Goal: Find specific page/section: Find specific page/section

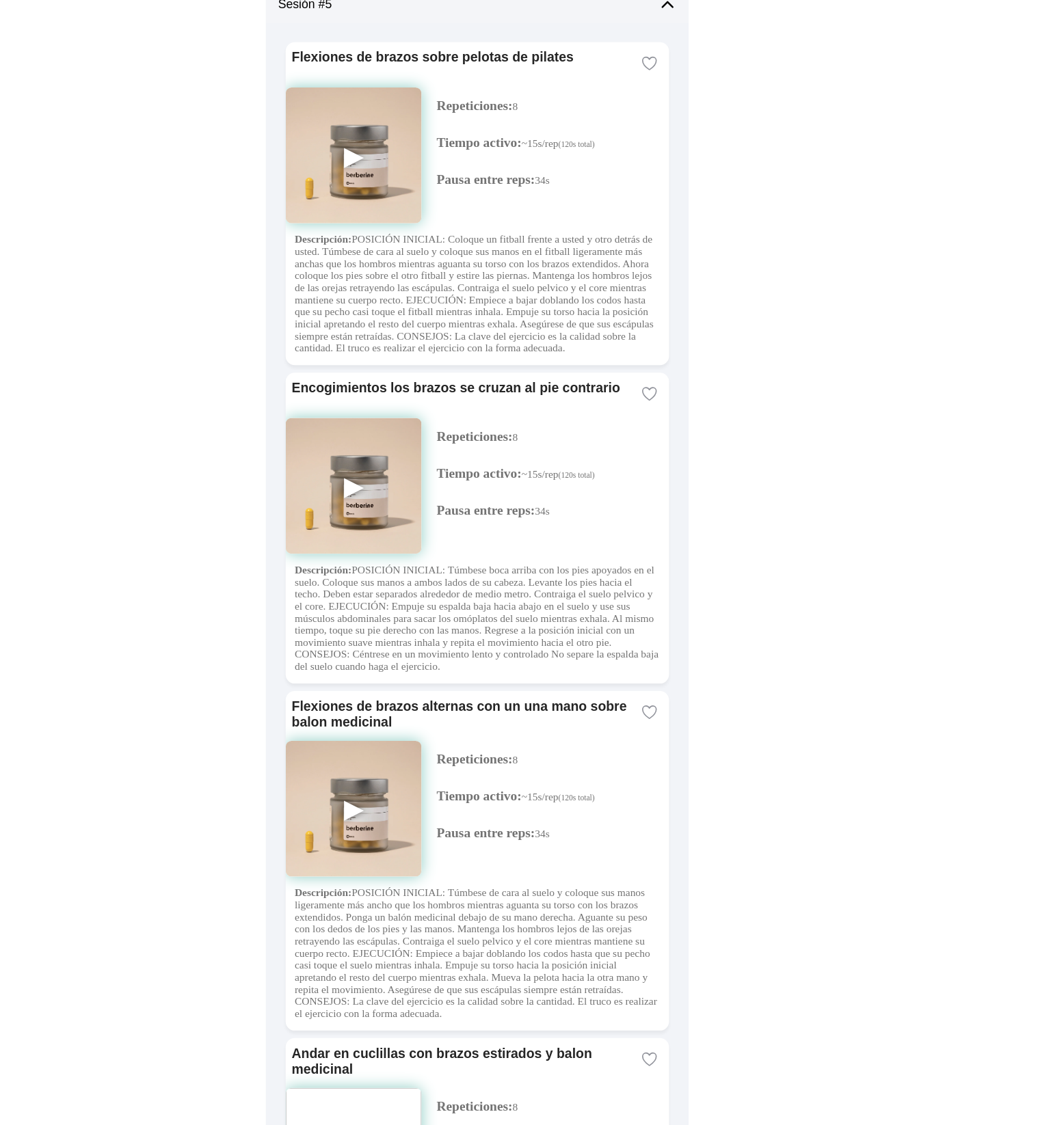
click at [284, 315] on body "Movimiento Tu semana en movimiento Un vistazo a sesiones, feedback y dolor repo…" at bounding box center [532, 562] width 1064 height 1125
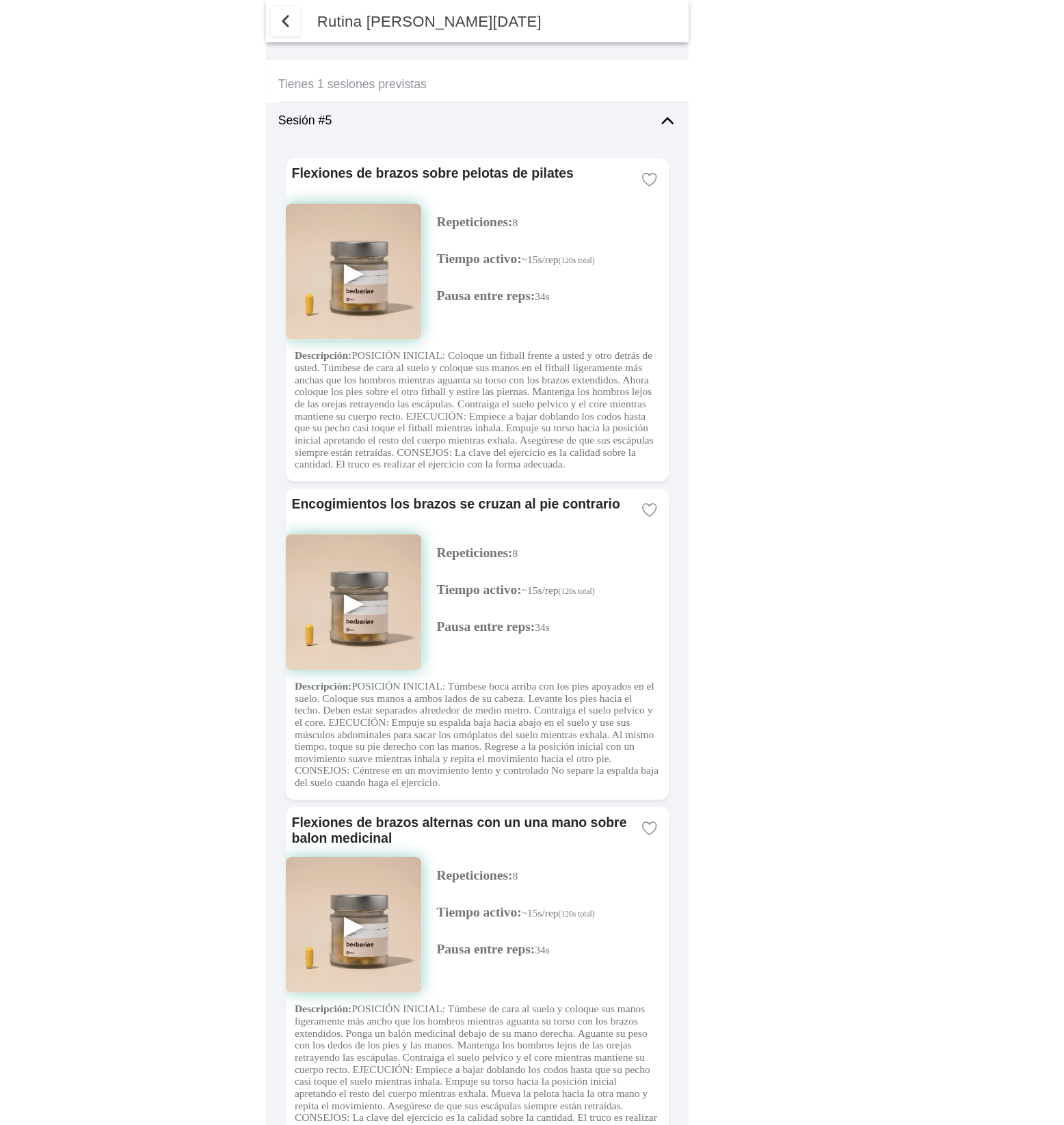
click at [368, 9] on button "button" at bounding box center [358, 19] width 28 height 28
click at [362, 21] on ion-router-outlet "Movimiento Tu semana en movimiento Un vistazo a sesiones, feedback y dolor repo…" at bounding box center [532, 562] width 383 height 1125
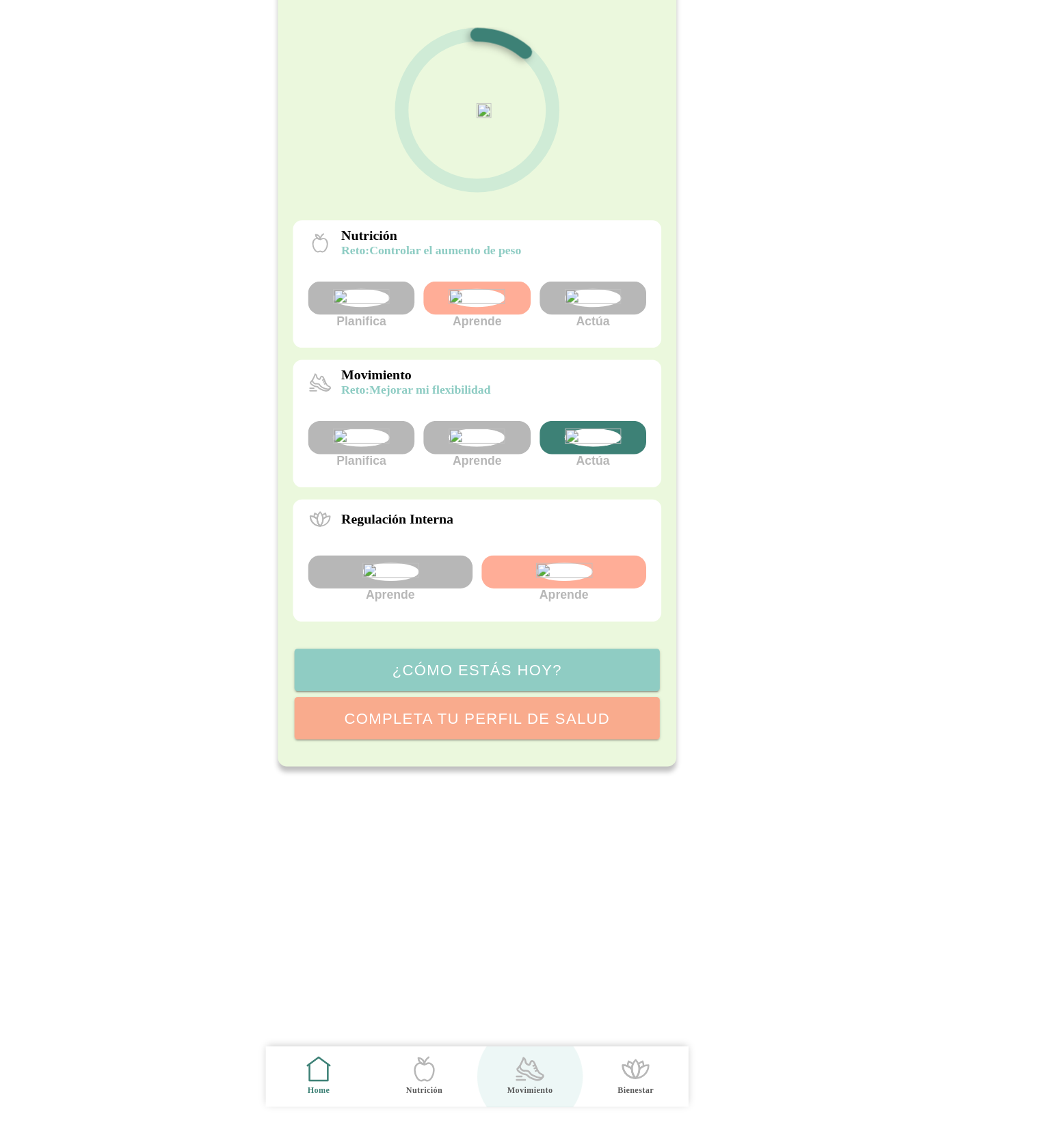
click at [574, 1068] on icon ".cls-1 { stroke-width: 0px; } .cls-1, .cls-2 { fill: none; } .cls-2 { stroke-li…" at bounding box center [580, 1074] width 29 height 29
click at [650, 510] on img at bounding box center [636, 501] width 52 height 16
